Goal: Contribute content: Contribute content

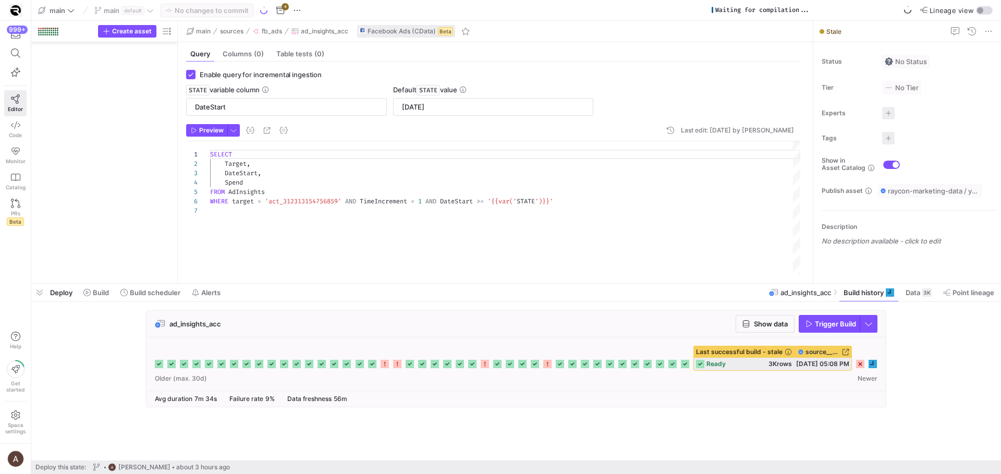
scroll to position [56, 0]
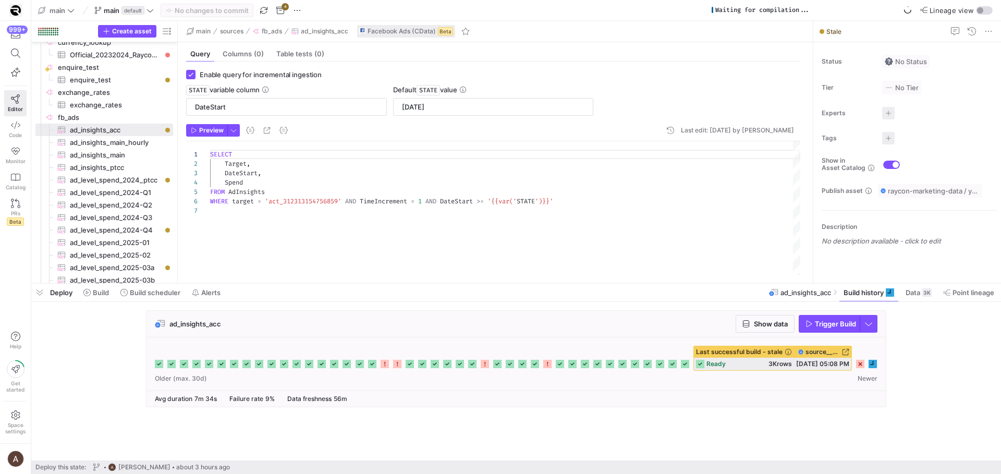
click at [876, 365] on icon at bounding box center [872, 364] width 8 height 8
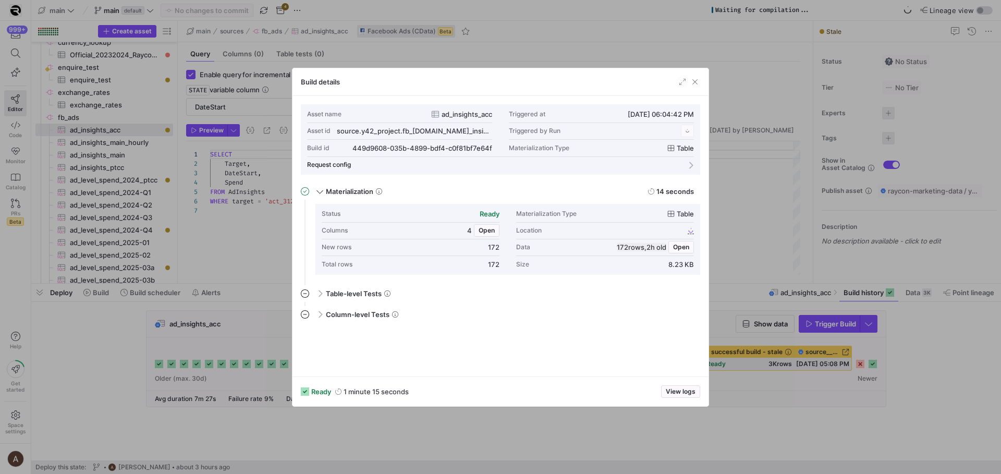
scroll to position [94, 0]
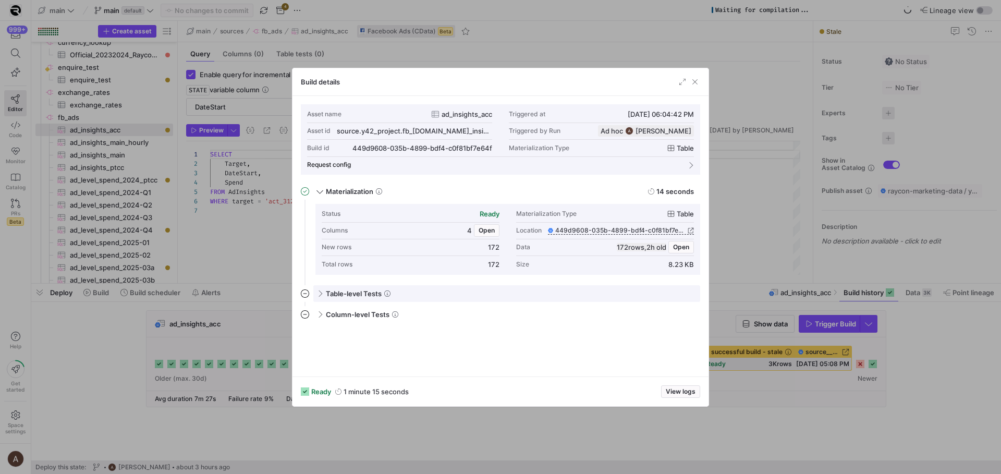
drag, startPoint x: 693, startPoint y: 386, endPoint x: 686, endPoint y: 297, distance: 88.8
click at [686, 298] on div "Build details Asset name ad_insights_acc Triggered at [DATE] 06:04:42 PM Asset …" at bounding box center [500, 237] width 417 height 339
click at [680, 244] on span "Open" at bounding box center [681, 246] width 16 height 7
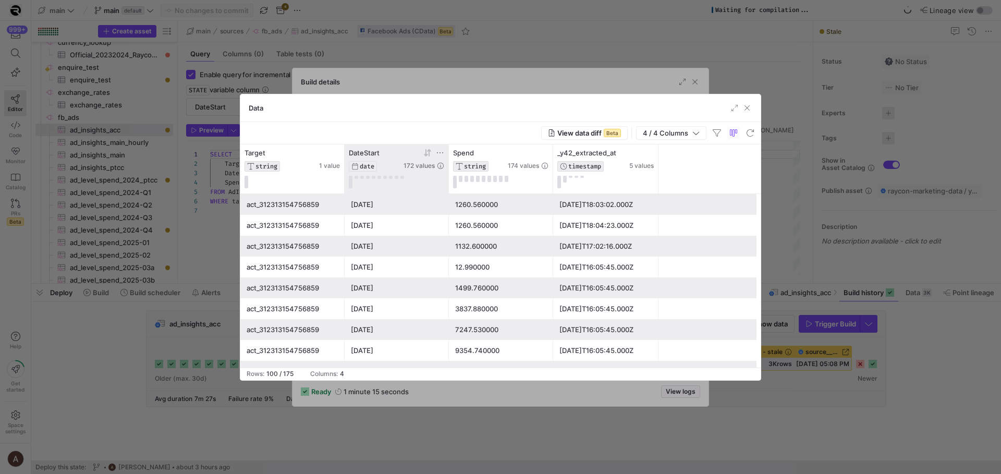
click at [426, 157] on icon at bounding box center [427, 153] width 8 height 8
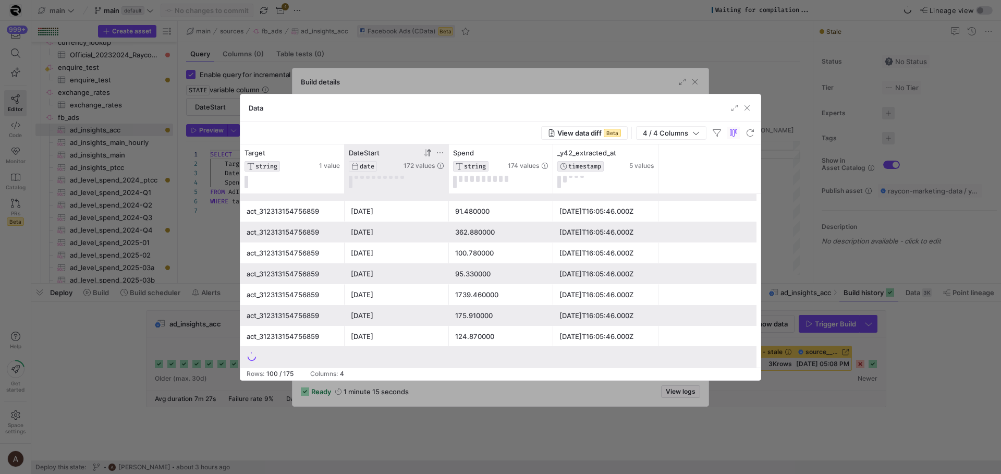
scroll to position [1932, 0]
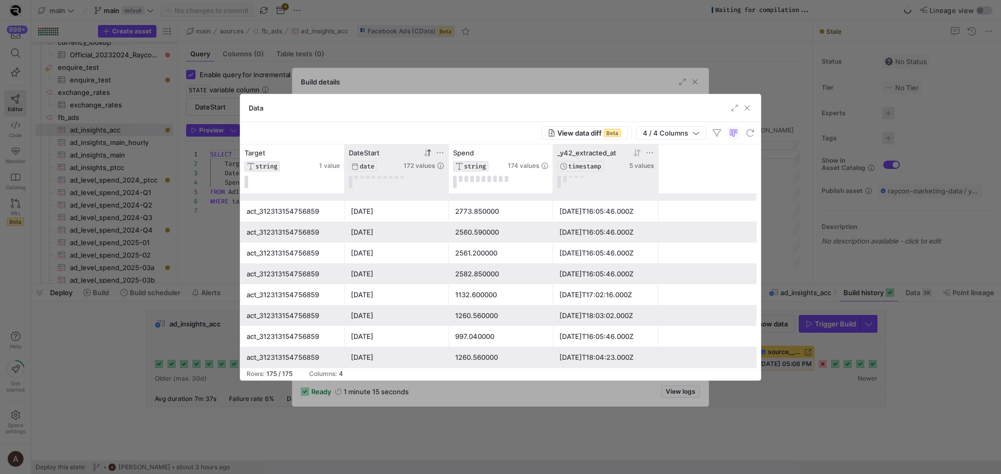
click at [636, 152] on icon at bounding box center [637, 153] width 8 height 8
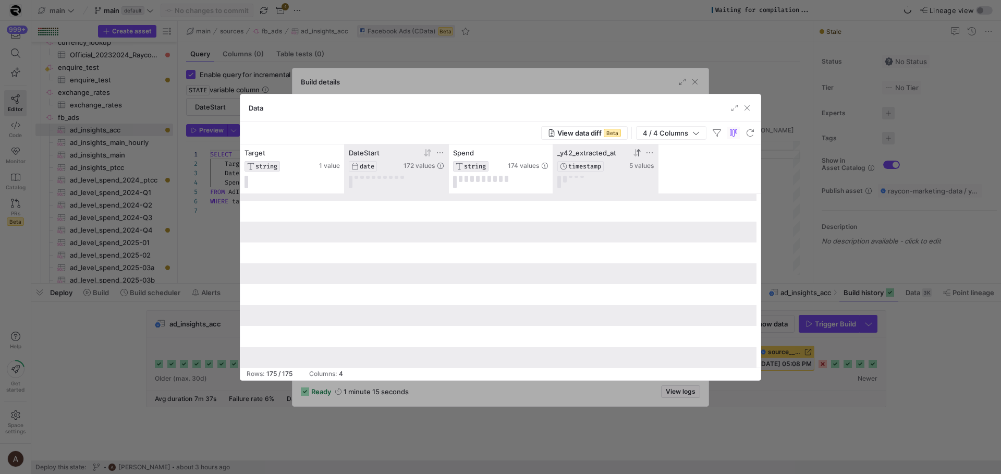
click at [634, 153] on icon at bounding box center [637, 153] width 8 height 8
click at [349, 178] on button at bounding box center [351, 182] width 4 height 13
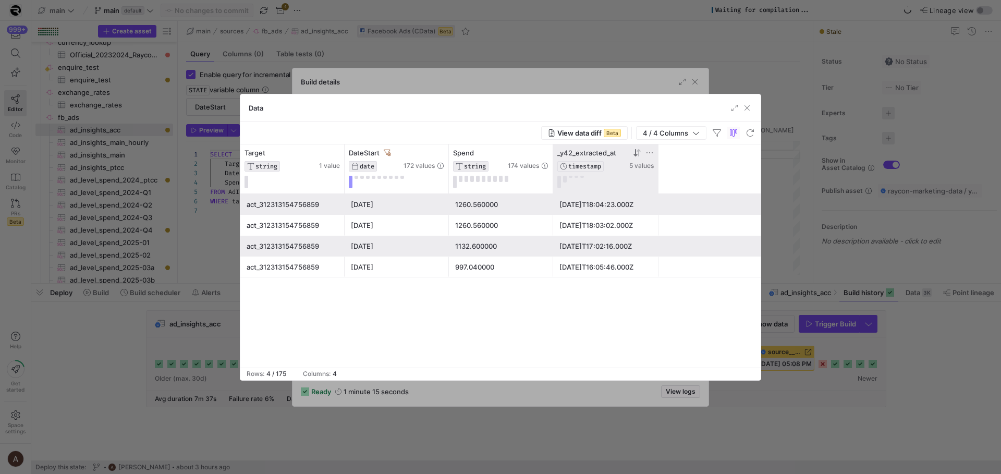
click at [172, 430] on div at bounding box center [500, 237] width 1001 height 474
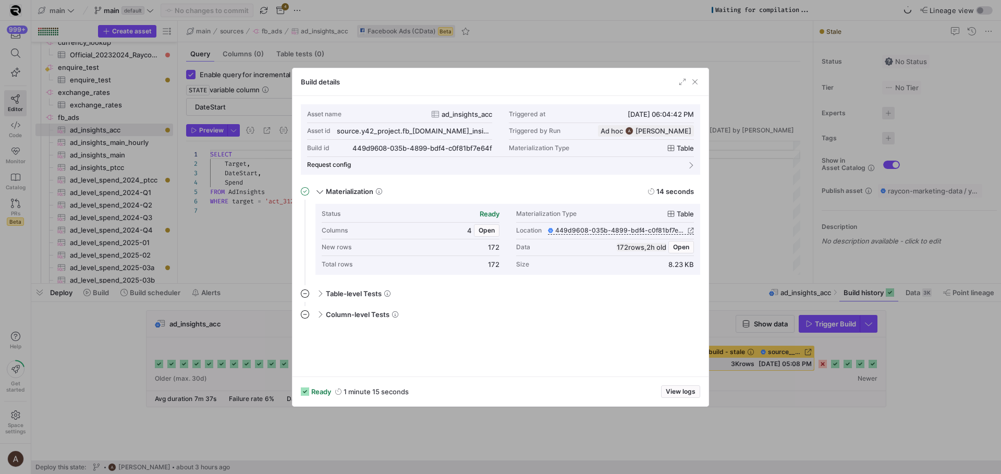
click at [154, 414] on div at bounding box center [500, 237] width 1001 height 474
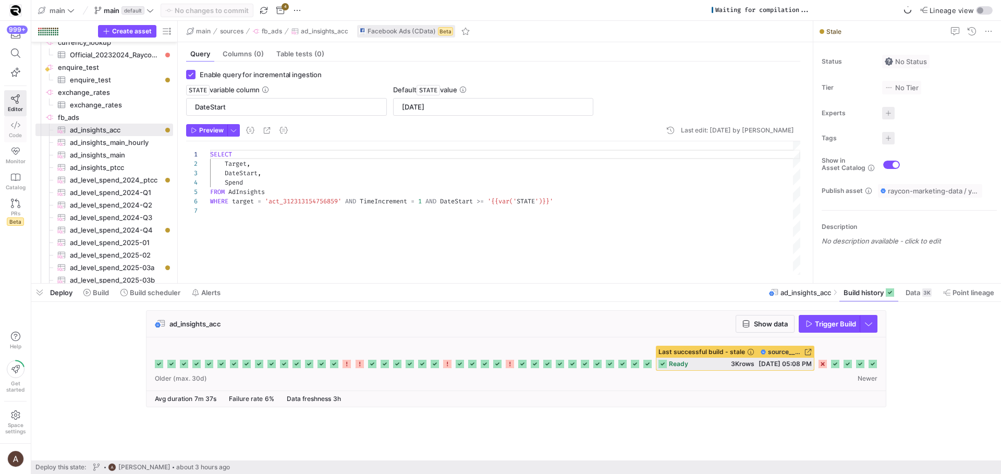
click at [19, 129] on icon at bounding box center [15, 124] width 9 height 9
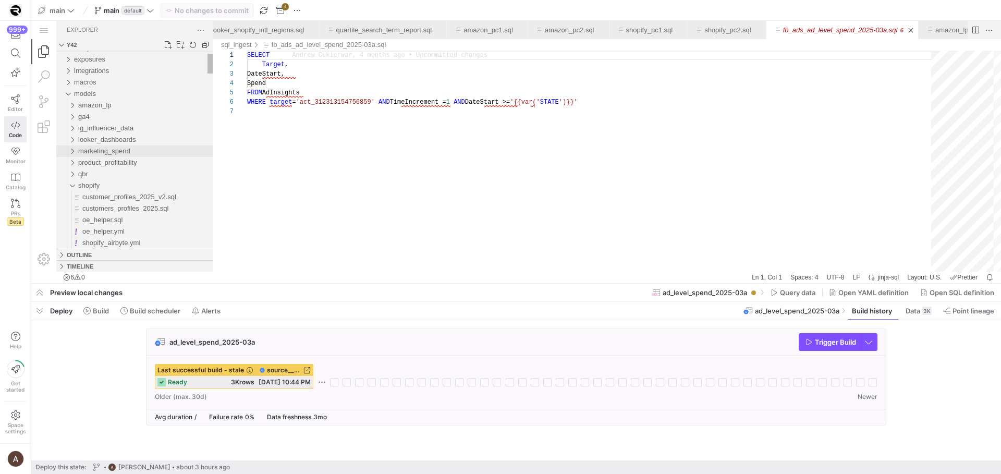
click at [118, 151] on span "marketing_spend" at bounding box center [104, 151] width 52 height 8
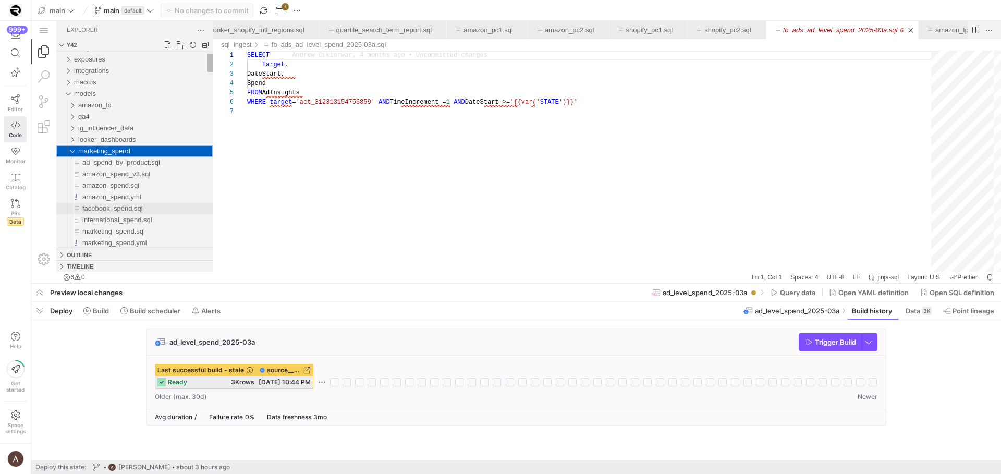
click at [113, 207] on span "facebook_spend.sql" at bounding box center [112, 208] width 60 height 8
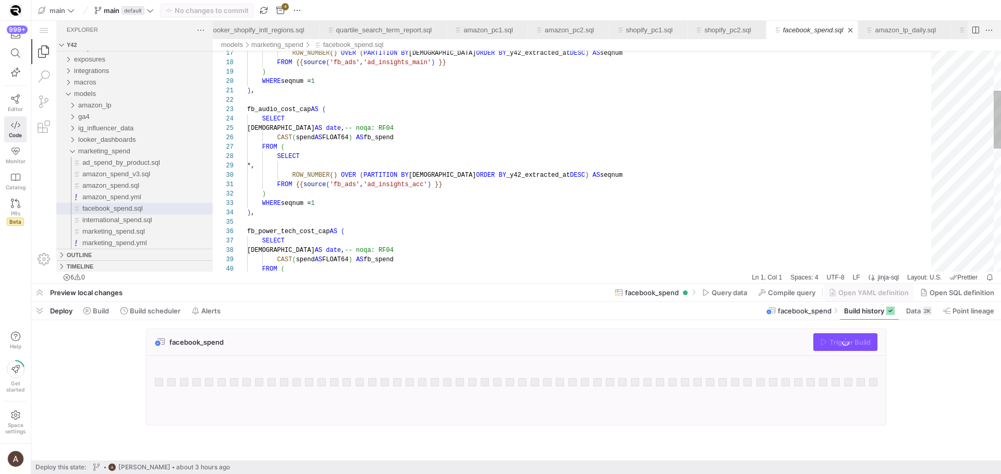
type textarea "), fb_audio_cost_cap AS ( SELECT datestart AS date, -- noqa: RF04 CAST(spend AS…"
click at [479, 115] on div "SELECT" at bounding box center [592, 118] width 691 height 9
